Goal: Task Accomplishment & Management: Use online tool/utility

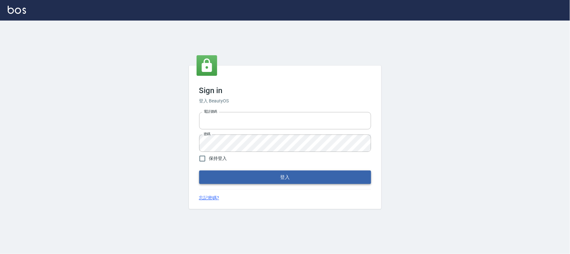
type input "032805930"
click at [260, 174] on button "登入" at bounding box center [285, 176] width 172 height 13
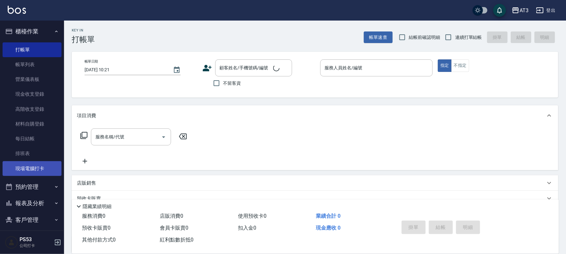
click at [37, 165] on link "現場電腦打卡" at bounding box center [32, 168] width 59 height 15
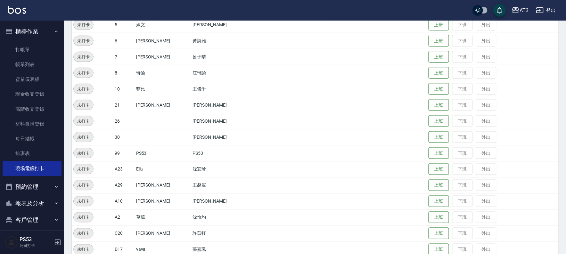
scroll to position [210, 0]
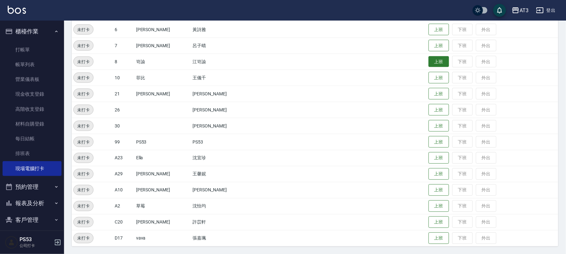
click at [429, 61] on button "上班" at bounding box center [439, 61] width 21 height 11
click at [430, 76] on button "上班" at bounding box center [439, 77] width 21 height 11
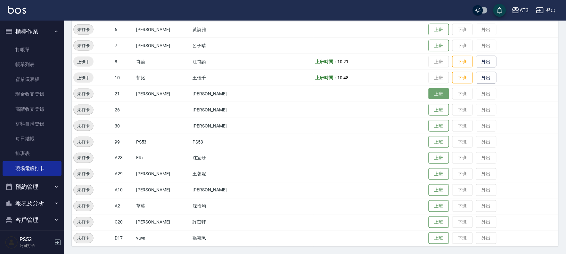
click at [429, 91] on button "上班" at bounding box center [439, 93] width 21 height 11
click at [435, 47] on button "上班" at bounding box center [439, 45] width 21 height 11
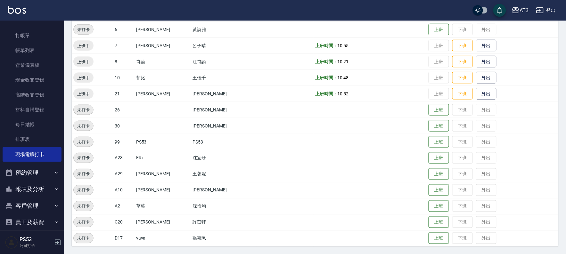
scroll to position [21, 0]
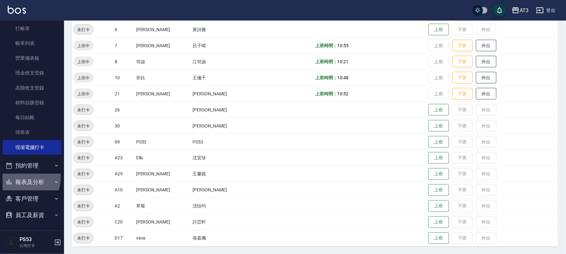
click at [11, 176] on button "報表及分析" at bounding box center [32, 181] width 59 height 17
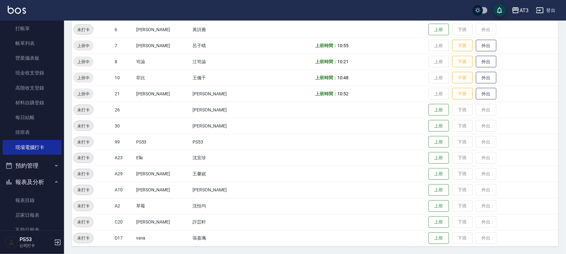
scroll to position [128, 0]
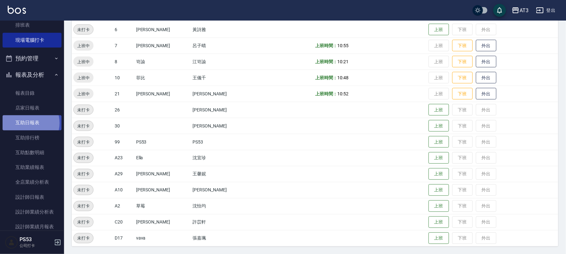
click at [27, 123] on link "互助日報表" at bounding box center [32, 122] width 59 height 15
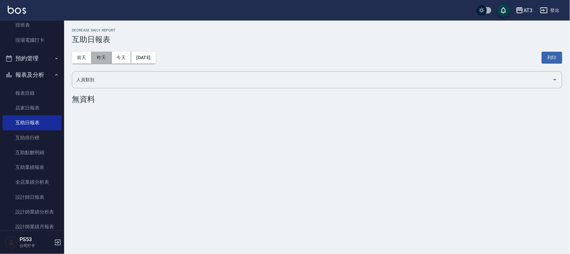
click at [107, 53] on button "昨天" at bounding box center [102, 58] width 20 height 12
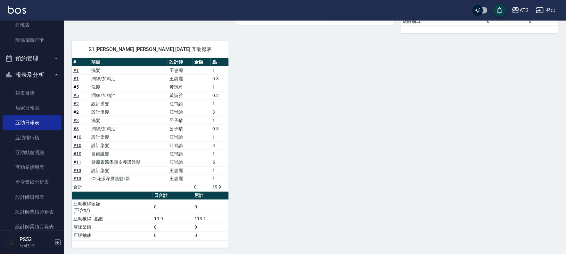
scroll to position [187, 0]
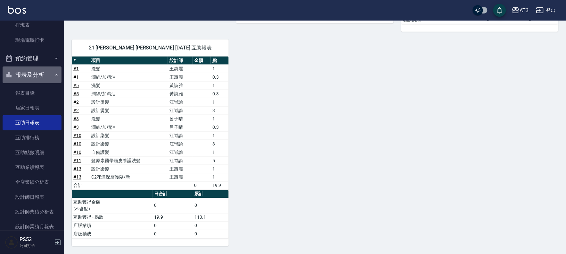
click at [41, 76] on button "報表及分析" at bounding box center [32, 74] width 59 height 17
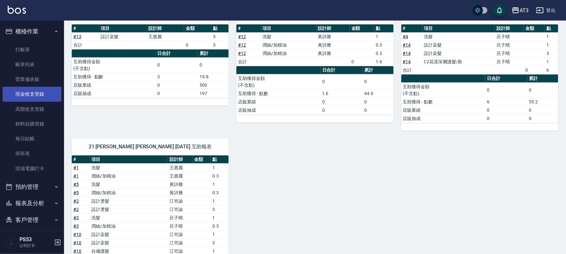
scroll to position [79, 0]
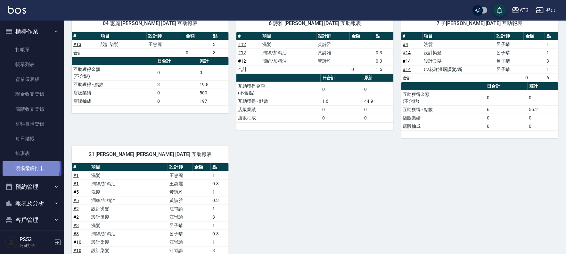
click at [29, 167] on link "現場電腦打卡" at bounding box center [32, 168] width 59 height 15
